Goal: Task Accomplishment & Management: Use online tool/utility

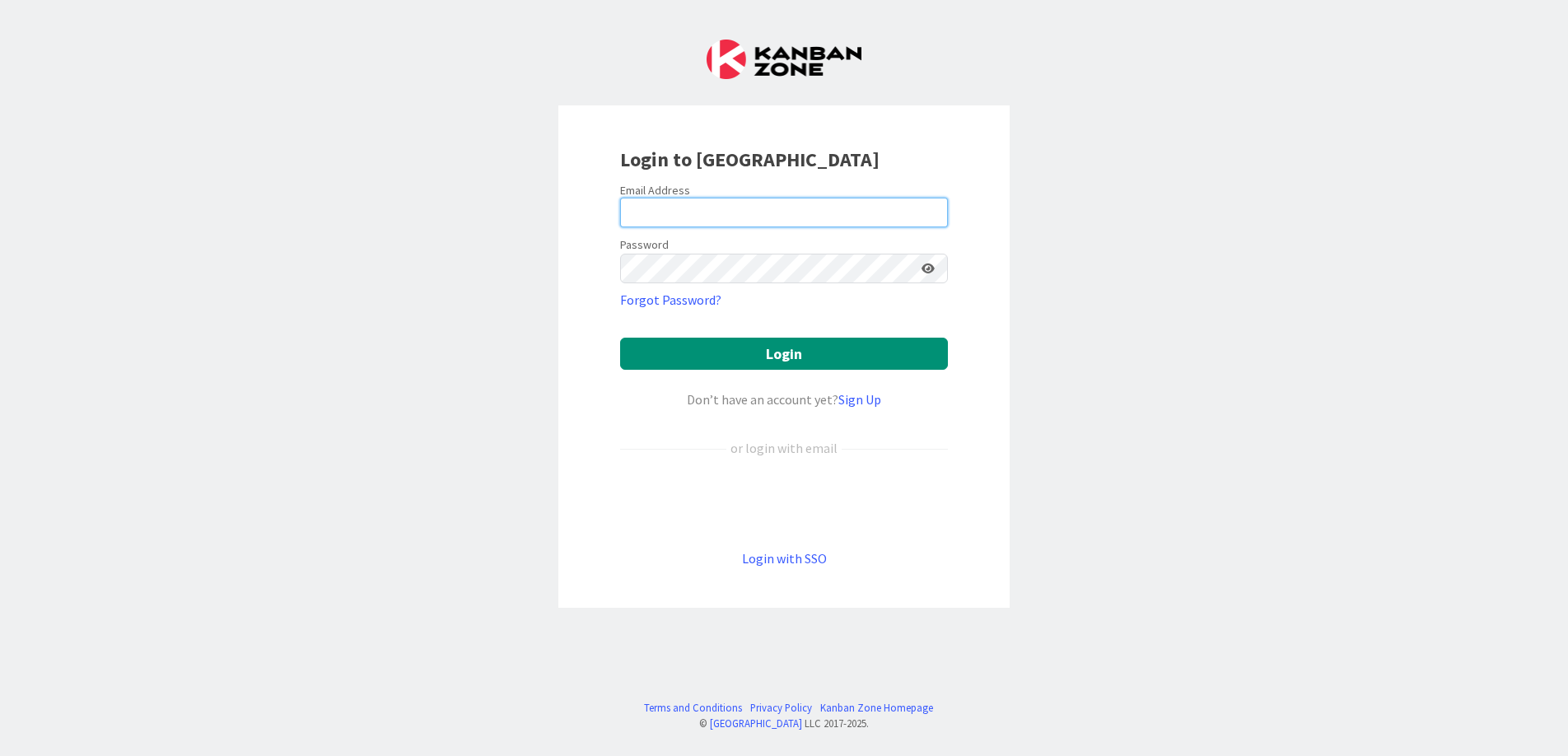
click at [716, 213] on input "email" at bounding box center [784, 212] width 328 height 30
type input "[PERSON_NAME][EMAIL_ADDRESS][DOMAIN_NAME]"
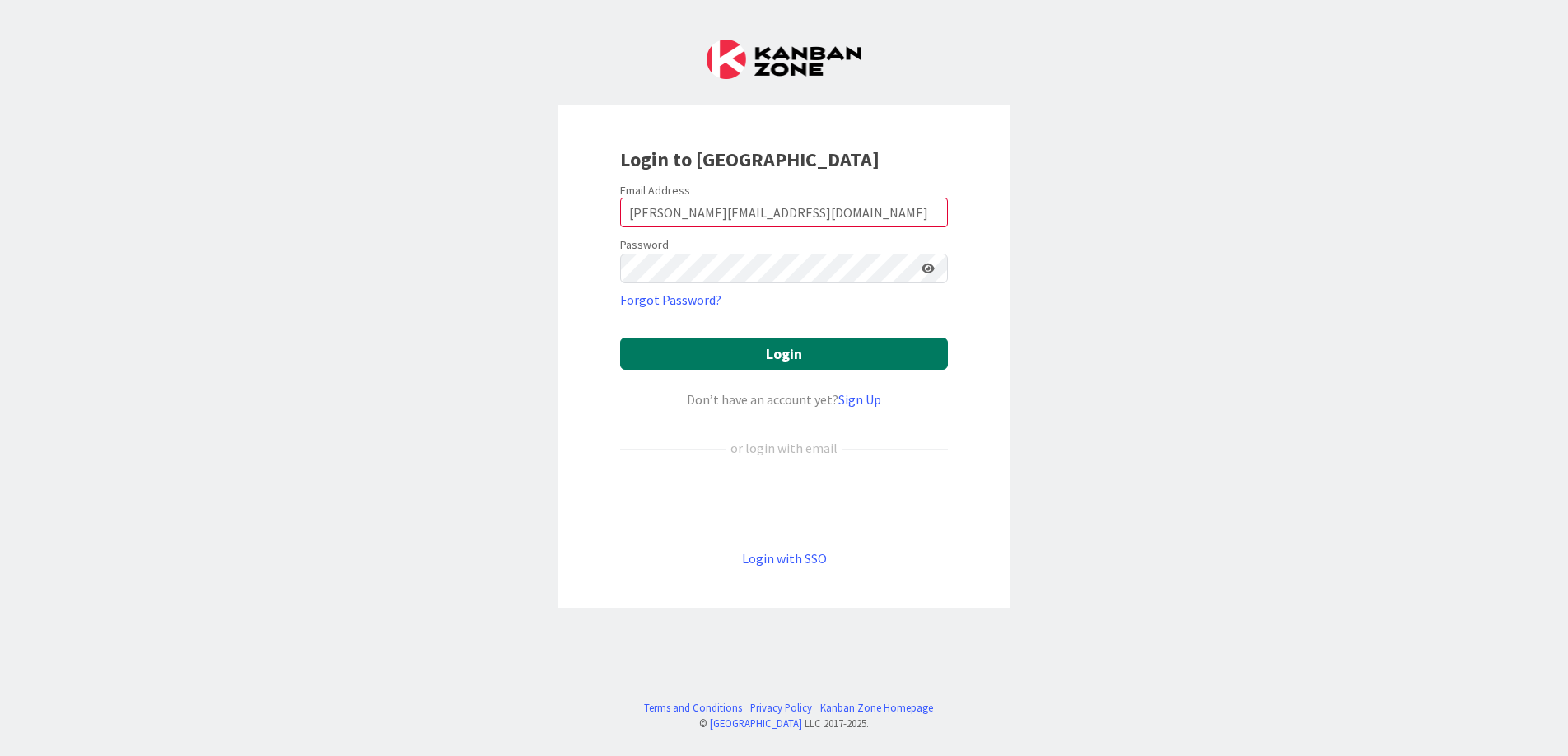
click at [693, 356] on button "Login" at bounding box center [784, 353] width 328 height 32
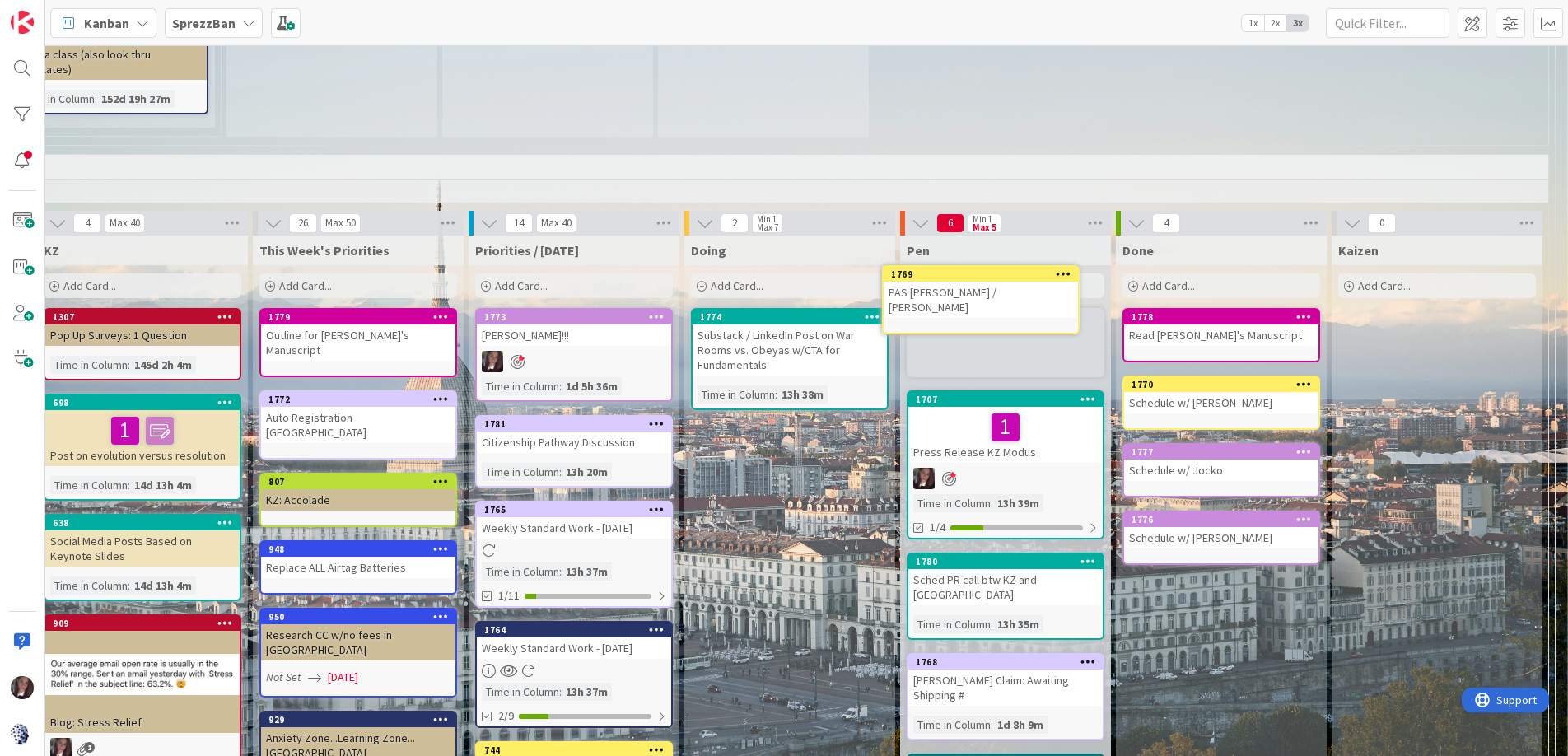
scroll to position [1161, 590]
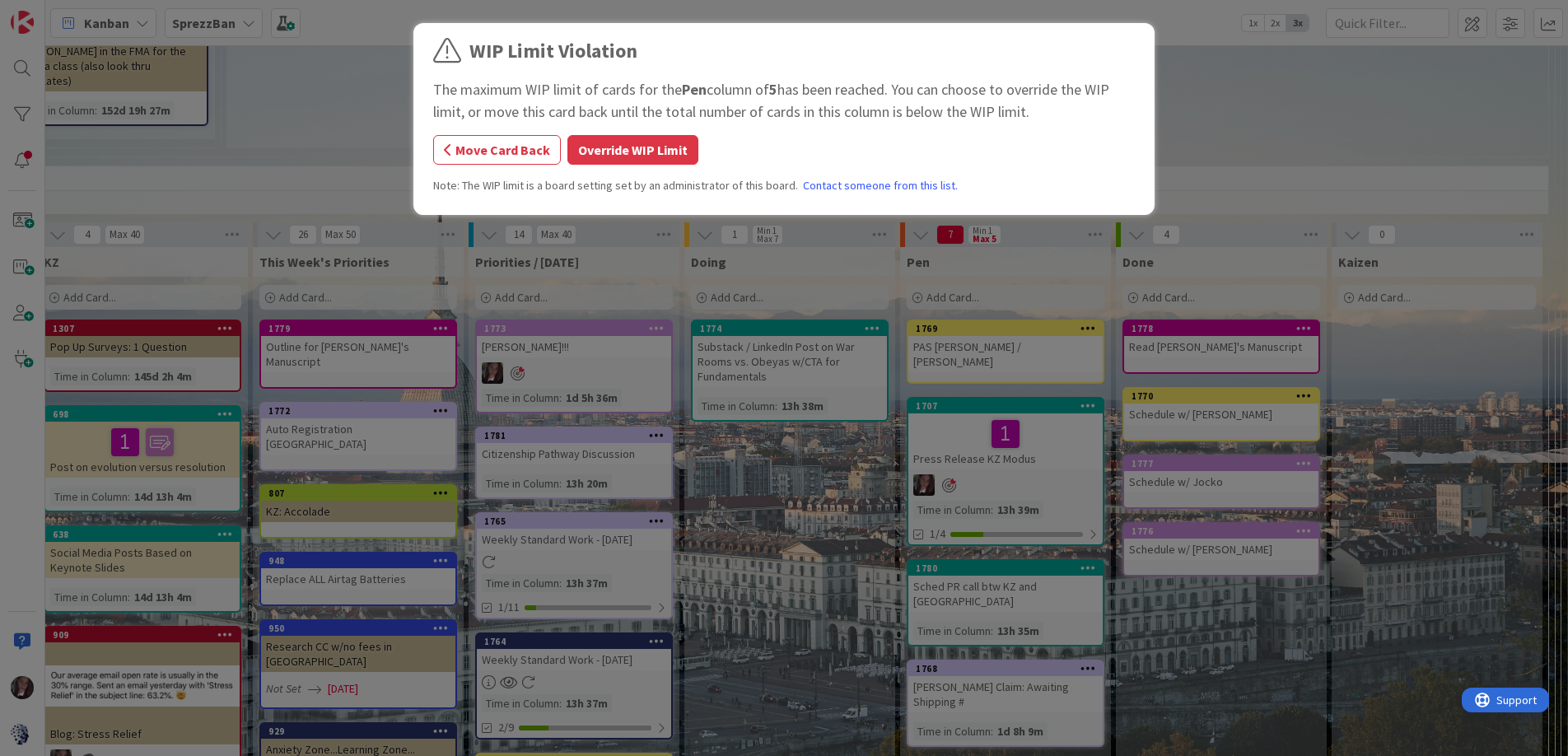
click at [640, 157] on button "Override WIP Limit" at bounding box center [633, 150] width 131 height 30
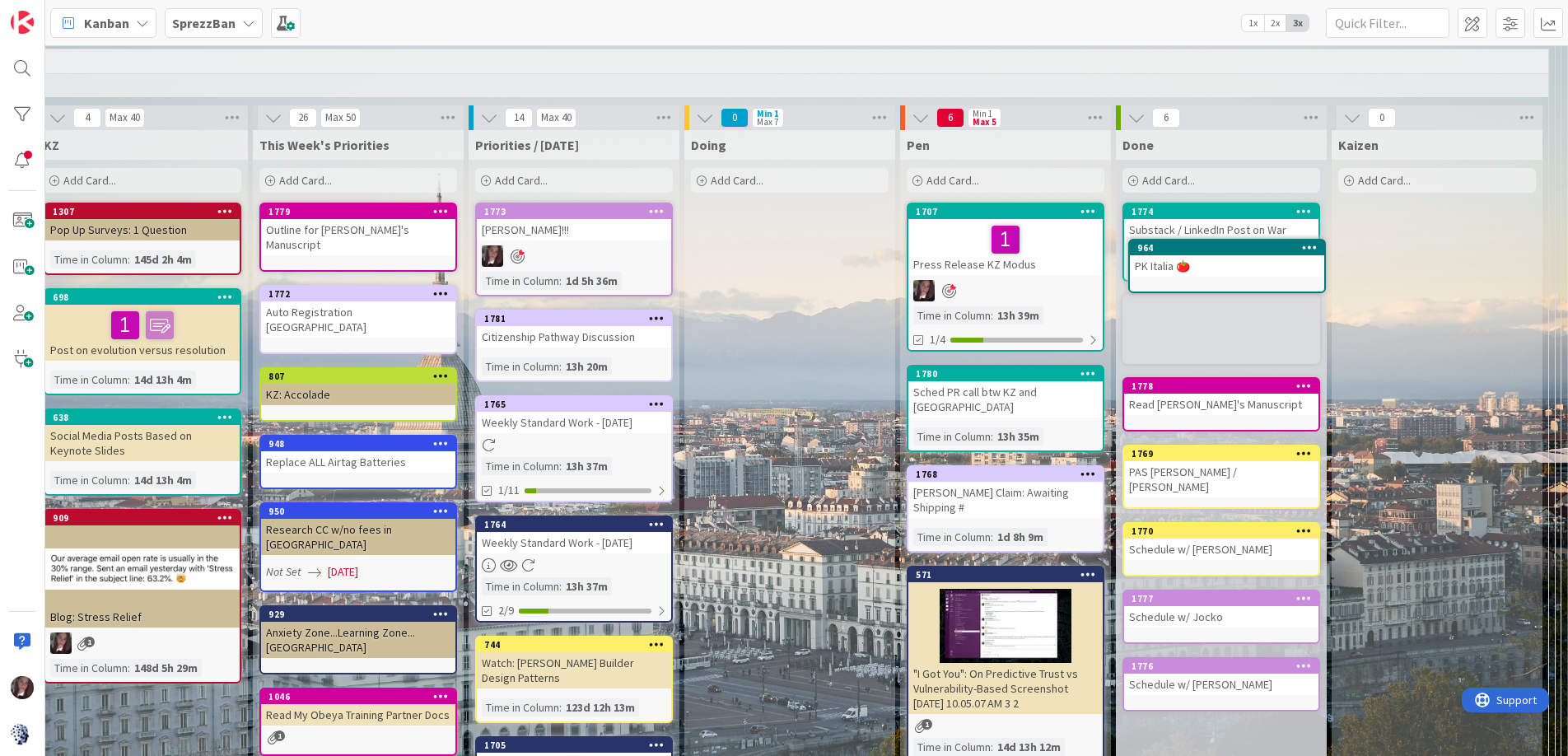
scroll to position [1277, 590]
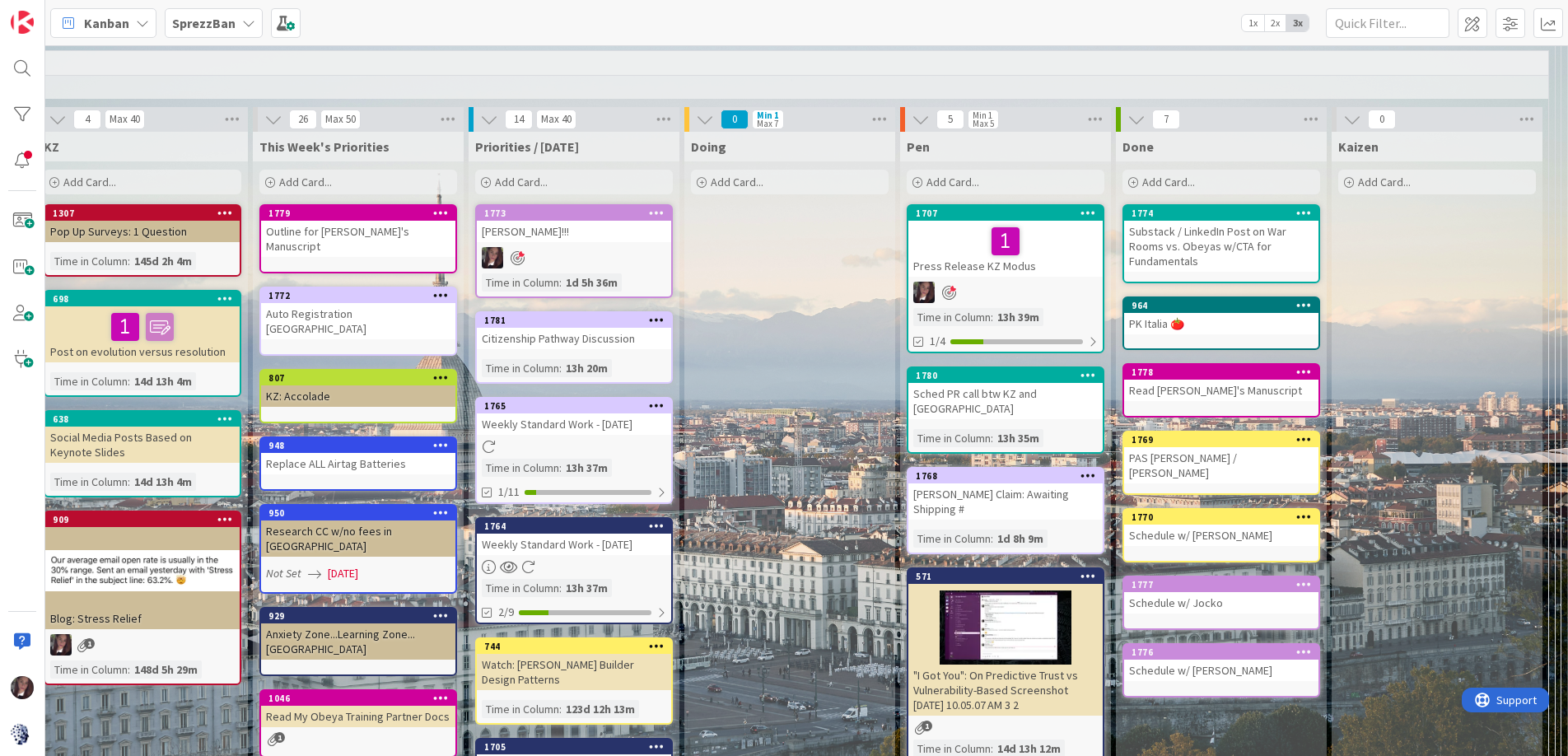
click at [588, 439] on div at bounding box center [574, 446] width 194 height 14
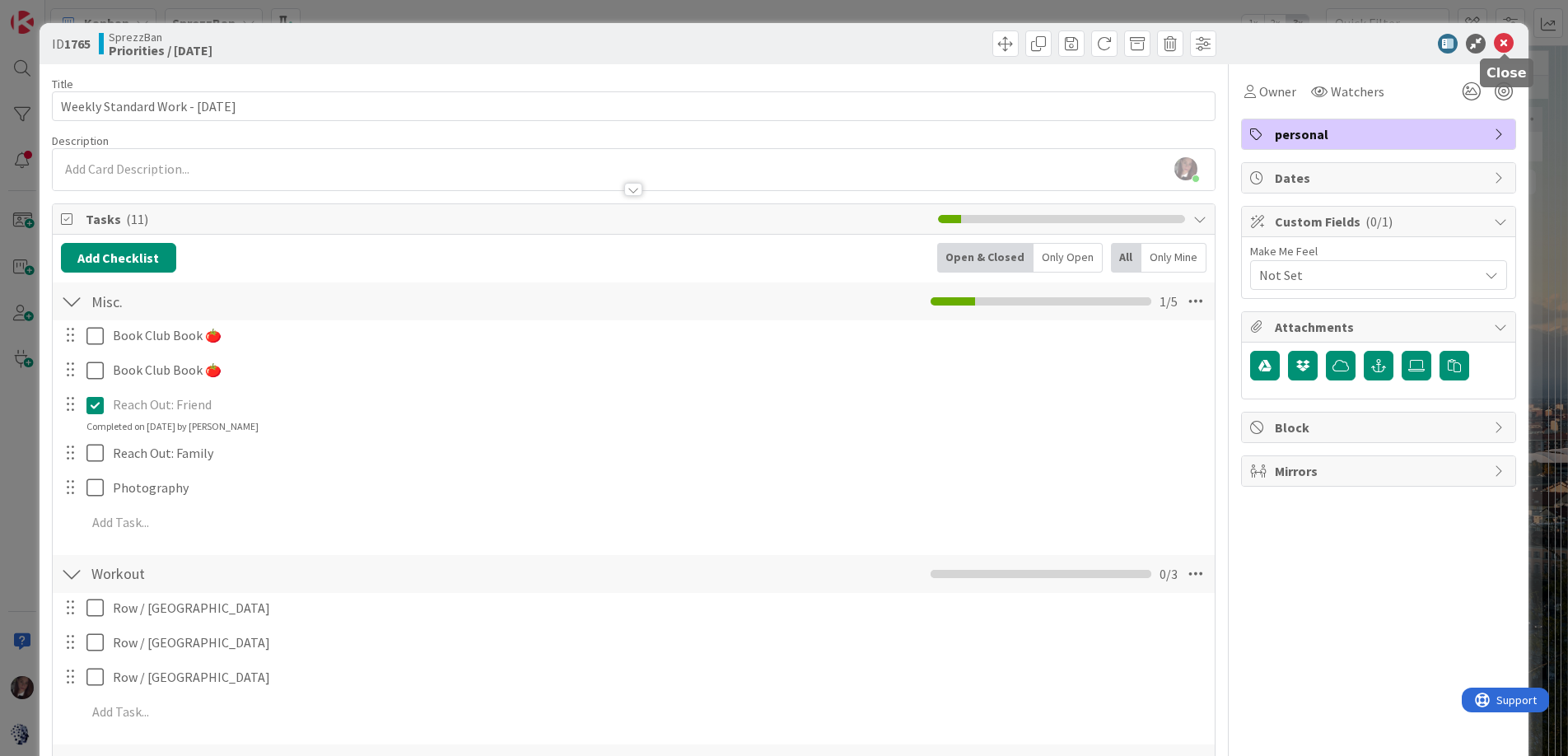
click at [1504, 46] on icon at bounding box center [1504, 44] width 20 height 20
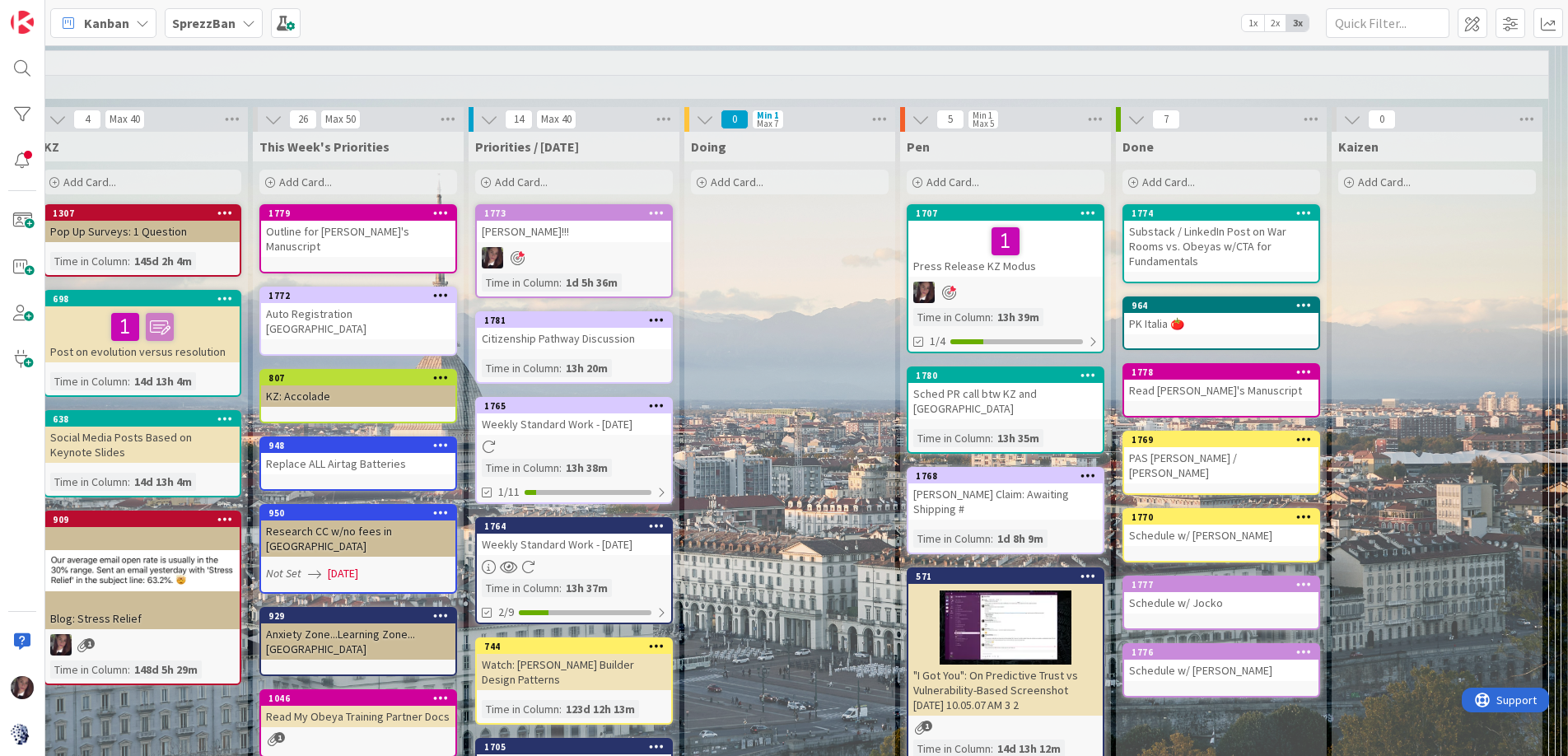
click at [578, 560] on div at bounding box center [574, 566] width 194 height 14
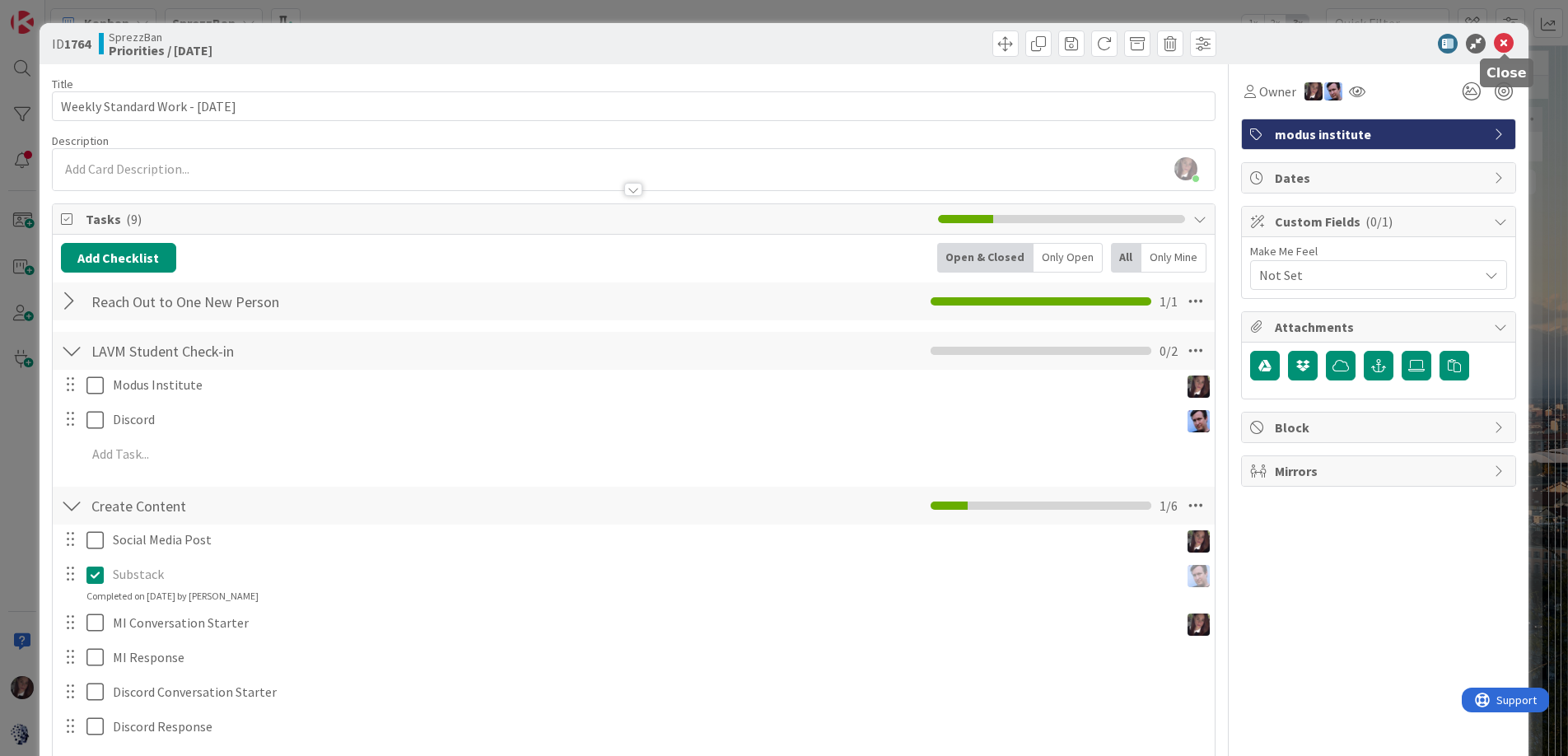
click at [1502, 40] on icon at bounding box center [1504, 44] width 20 height 20
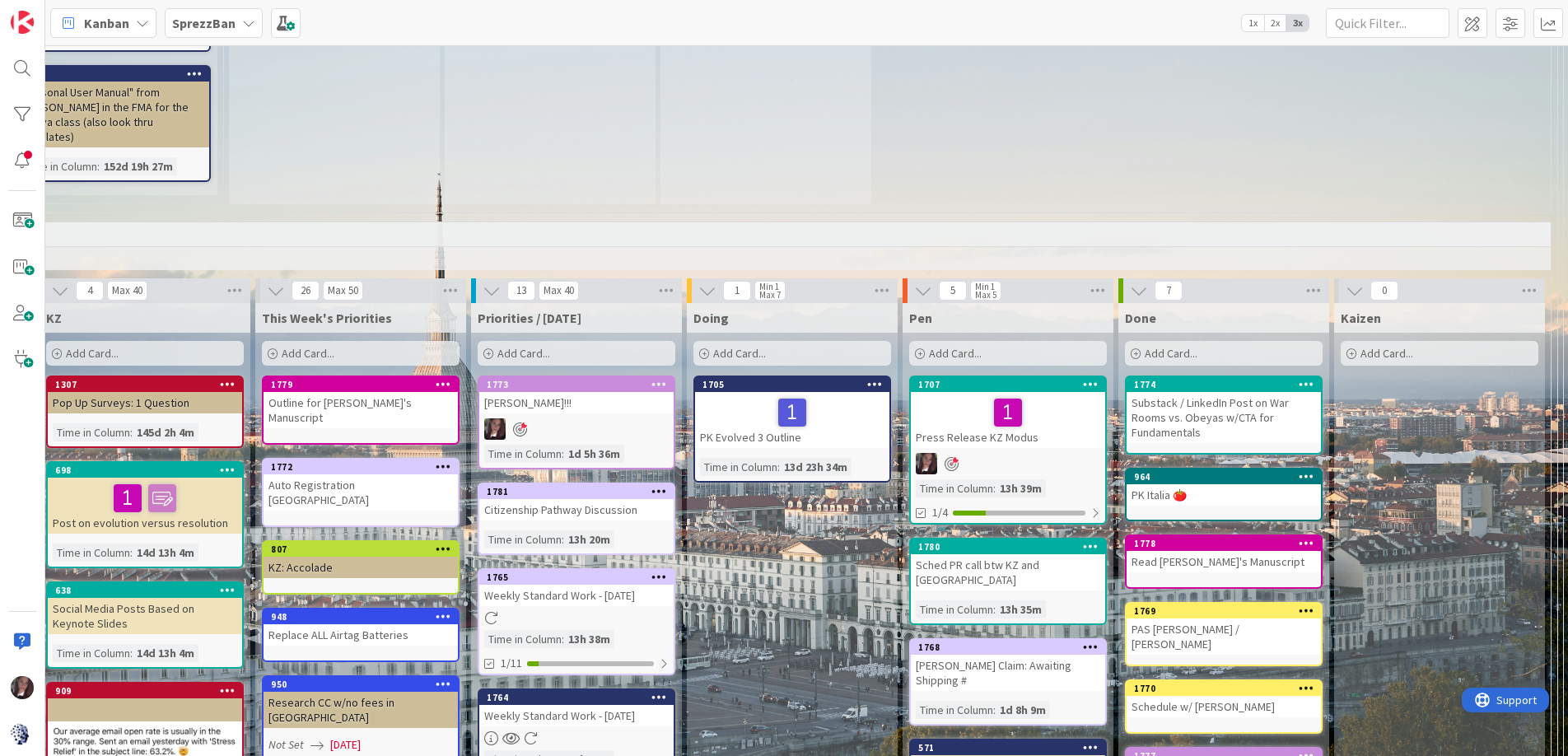
scroll to position [1099, 588]
